Goal: Transaction & Acquisition: Purchase product/service

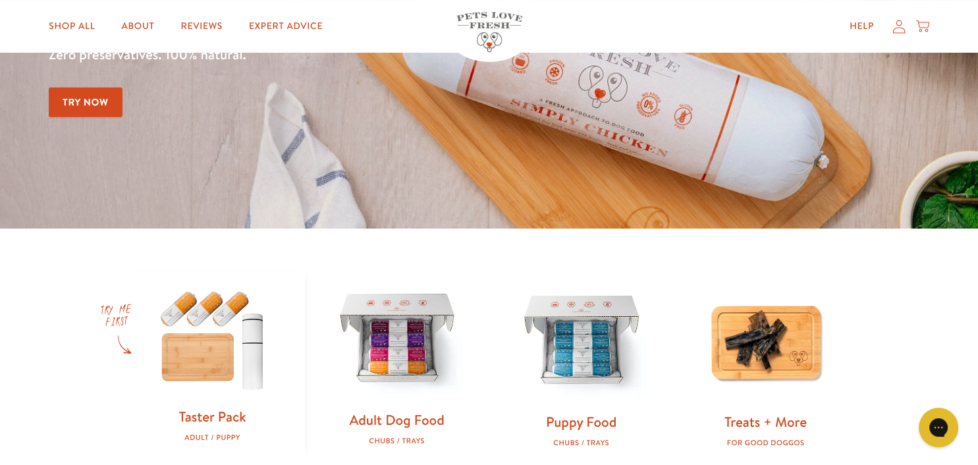
scroll to position [348, 0]
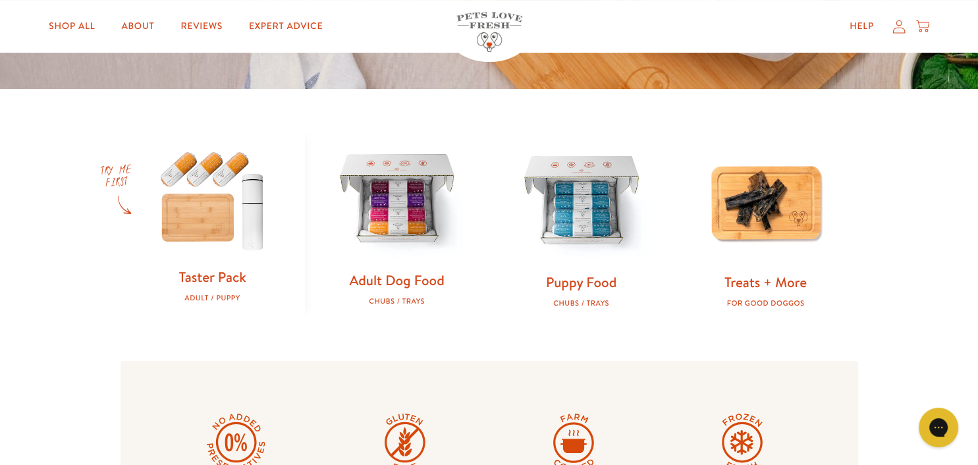
click at [399, 217] on img at bounding box center [397, 200] width 142 height 142
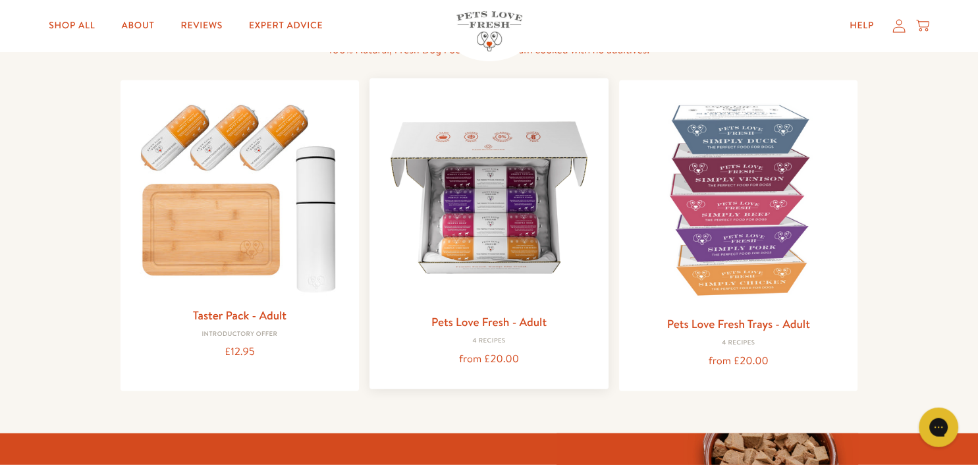
scroll to position [139, 0]
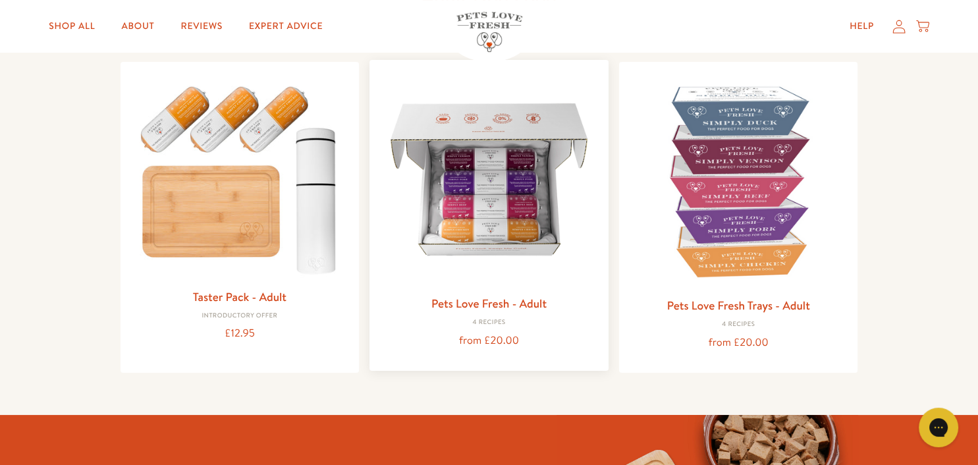
click at [486, 219] on img at bounding box center [489, 179] width 218 height 218
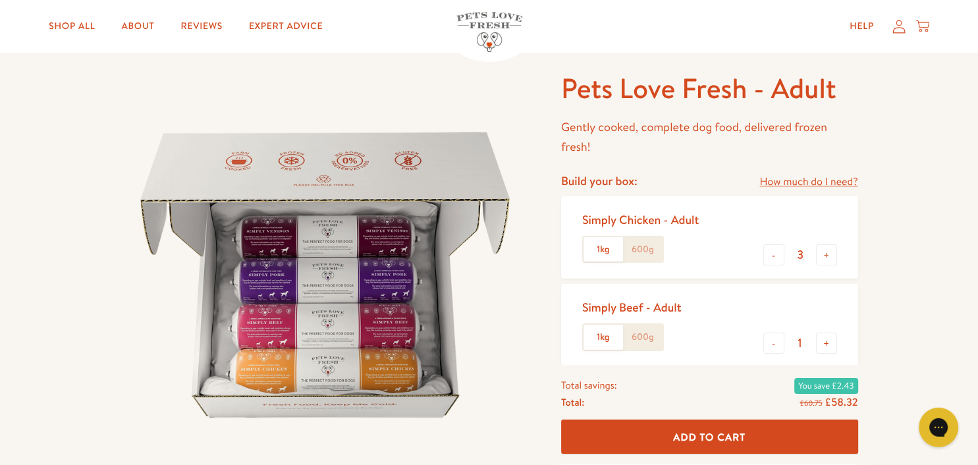
scroll to position [208, 0]
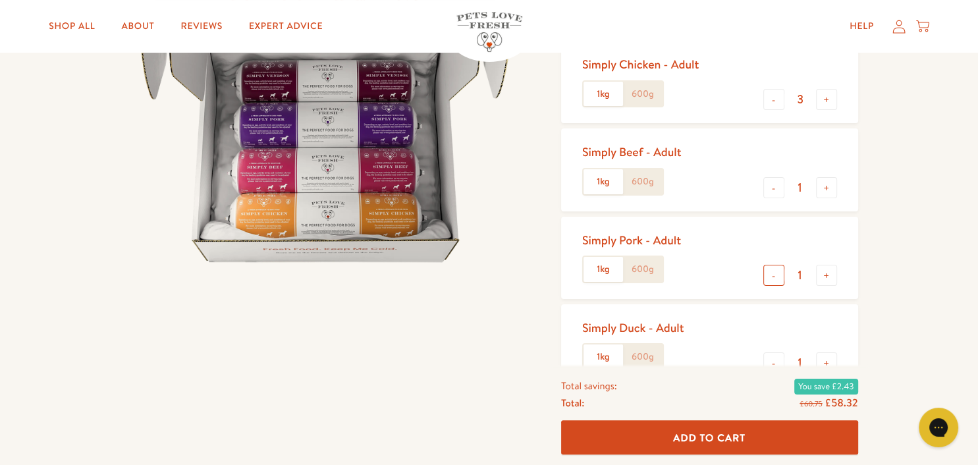
click at [772, 275] on button "-" at bounding box center [774, 275] width 21 height 21
type input "0"
click at [775, 360] on button "-" at bounding box center [774, 362] width 21 height 21
type input "0"
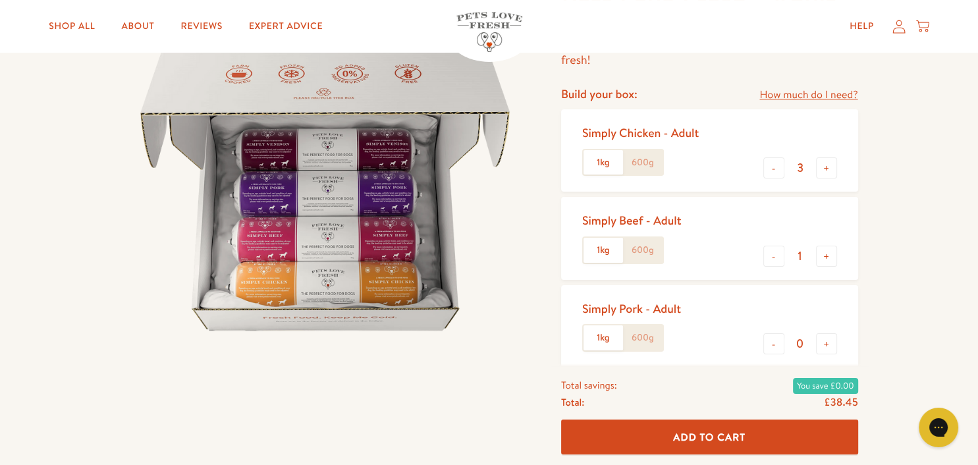
scroll to position [139, 0]
click at [826, 257] on button "+" at bounding box center [826, 256] width 21 height 21
type input "3"
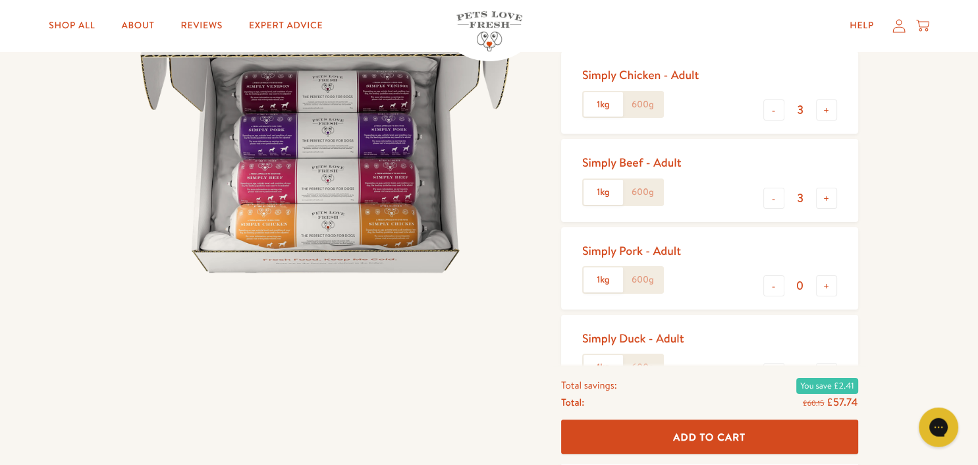
scroll to position [69, 0]
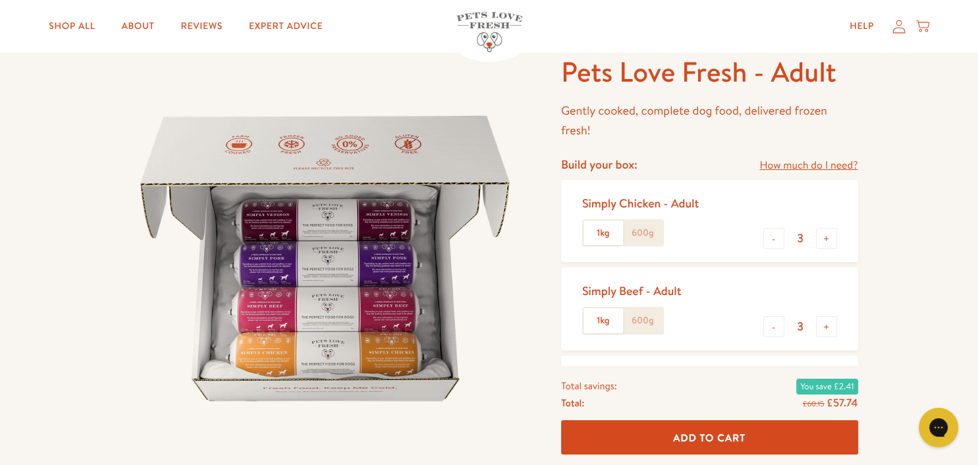
click at [602, 233] on label "1kg" at bounding box center [604, 233] width 40 height 25
click at [0, 0] on input "1kg" at bounding box center [0, 0] width 0 height 0
click at [715, 435] on span "Add To Cart" at bounding box center [709, 437] width 72 height 14
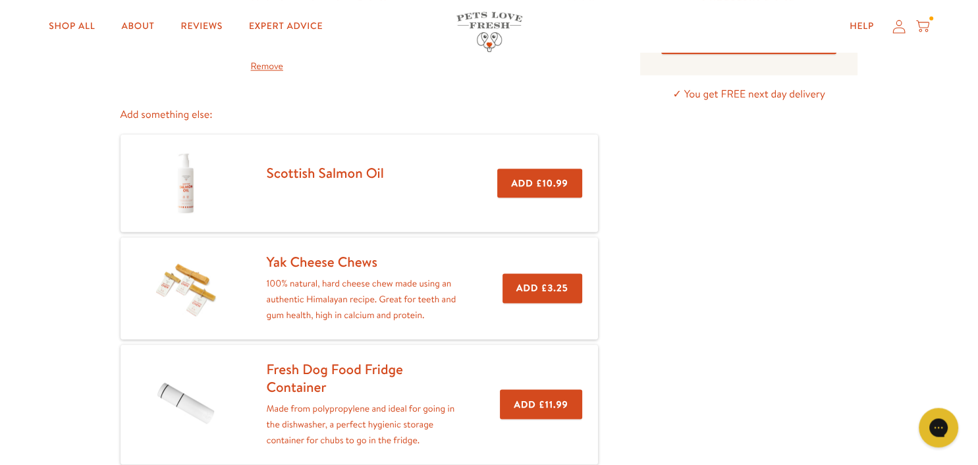
scroll to position [139, 0]
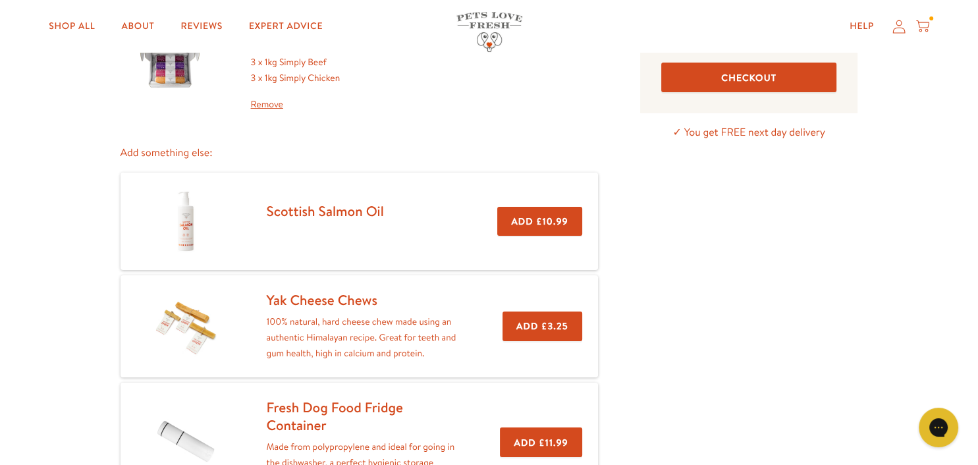
click at [526, 327] on button "Add £3.25" at bounding box center [543, 327] width 80 height 30
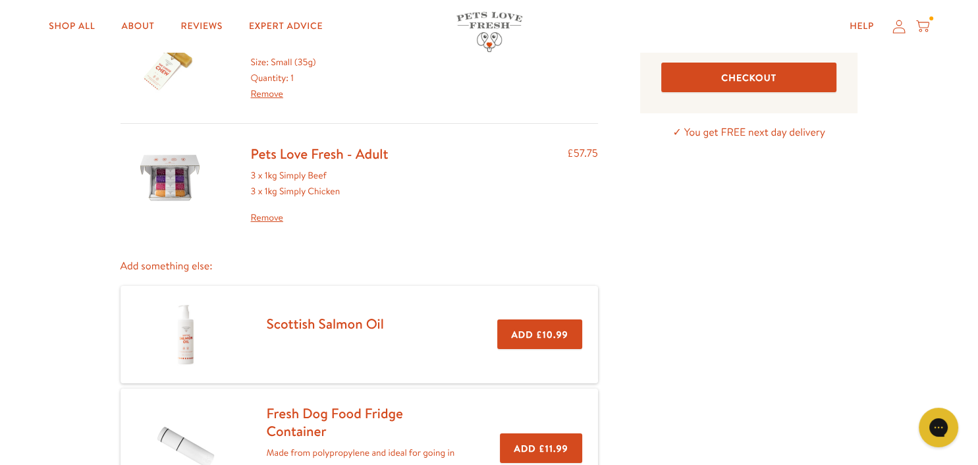
click at [263, 96] on link "Remove" at bounding box center [267, 93] width 32 height 13
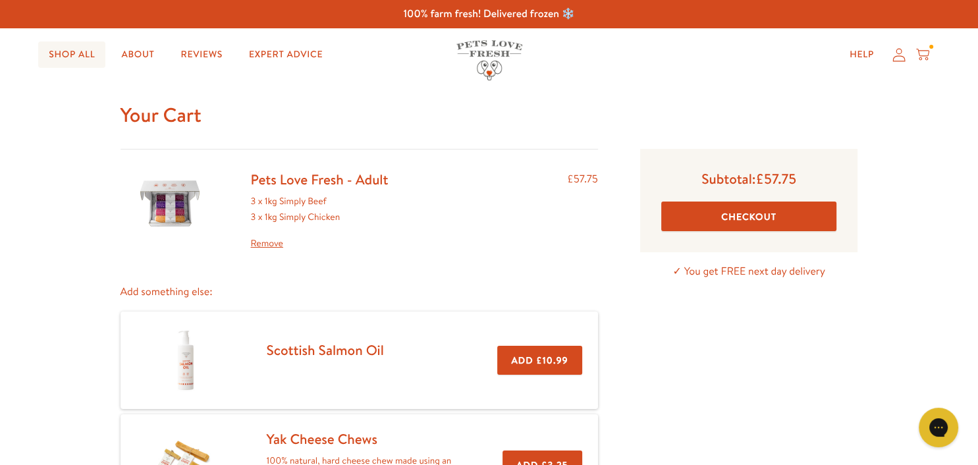
click at [81, 54] on link "Shop All" at bounding box center [71, 55] width 67 height 26
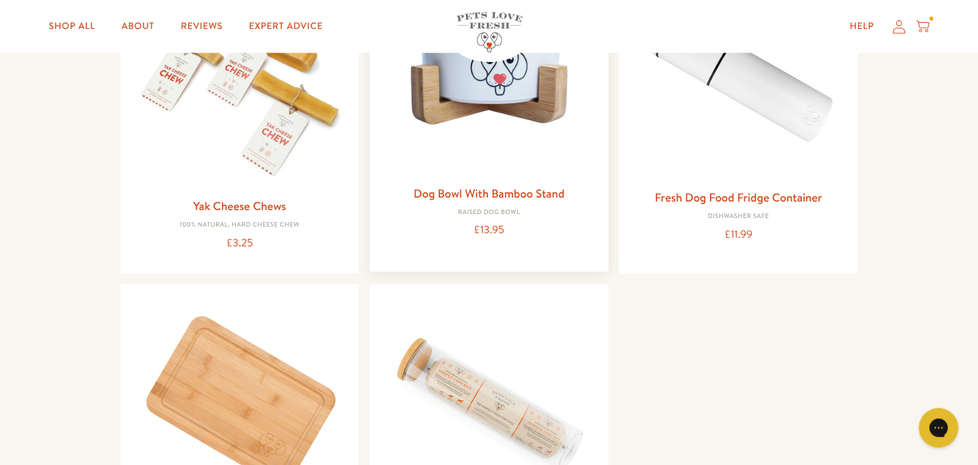
scroll to position [1391, 0]
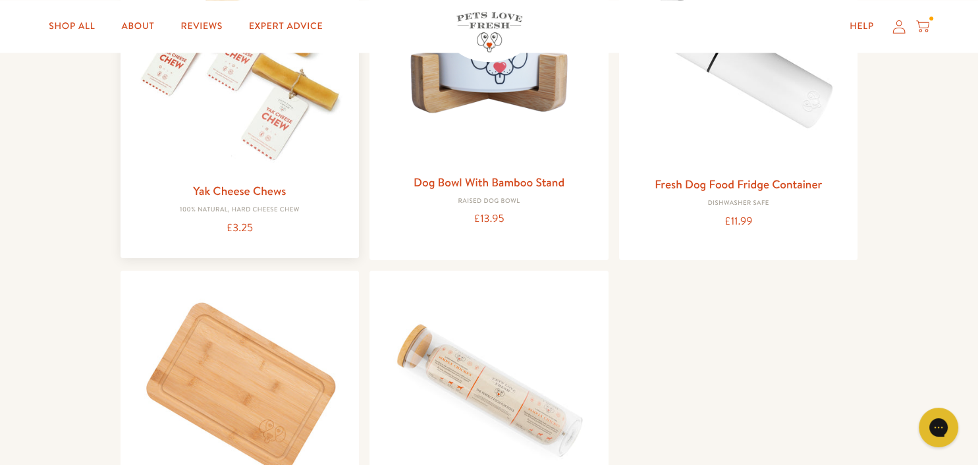
click at [217, 115] on img at bounding box center [240, 67] width 218 height 218
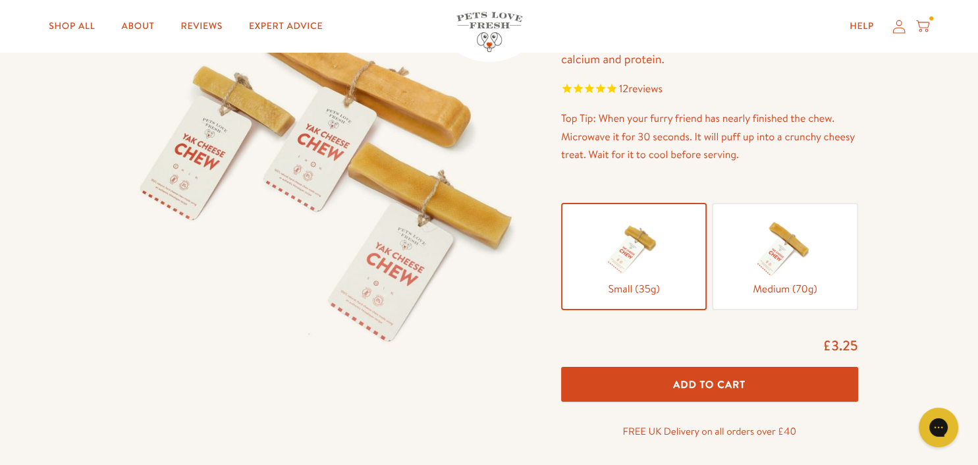
scroll to position [139, 0]
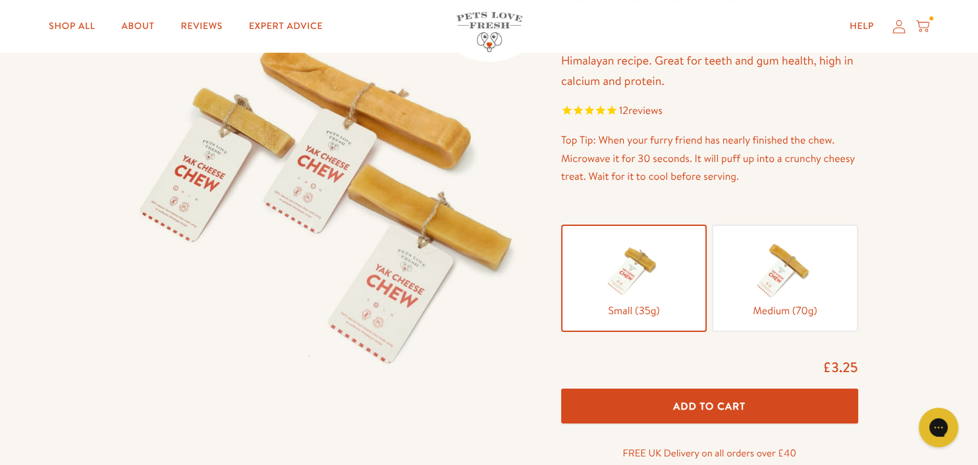
click at [794, 291] on img at bounding box center [785, 269] width 66 height 66
click at [0, 0] on input "Medium (70g)" at bounding box center [0, 0] width 0 height 0
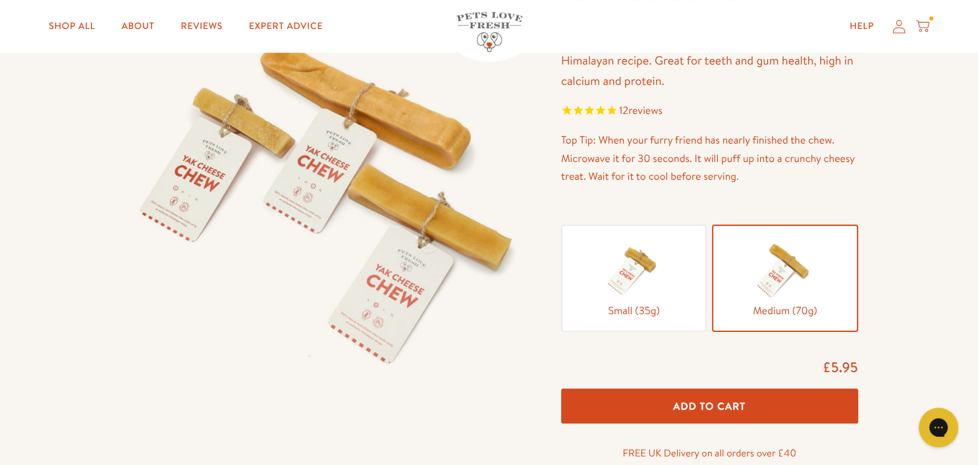
click at [708, 407] on span "Add To Cart" at bounding box center [709, 406] width 72 height 14
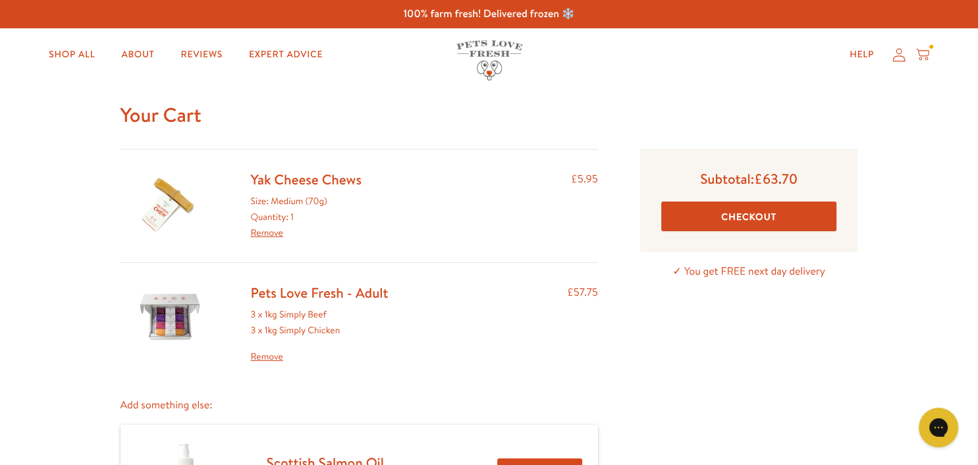
click at [797, 220] on button "Checkout" at bounding box center [749, 217] width 176 height 30
